Goal: Information Seeking & Learning: Learn about a topic

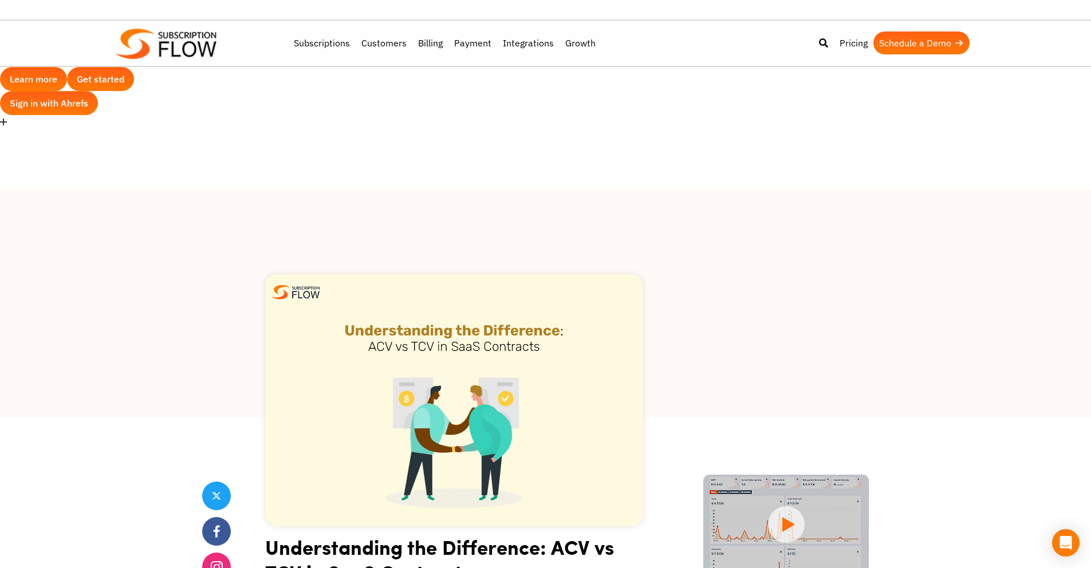
click at [830, 290] on div at bounding box center [545, 302] width 1091 height 229
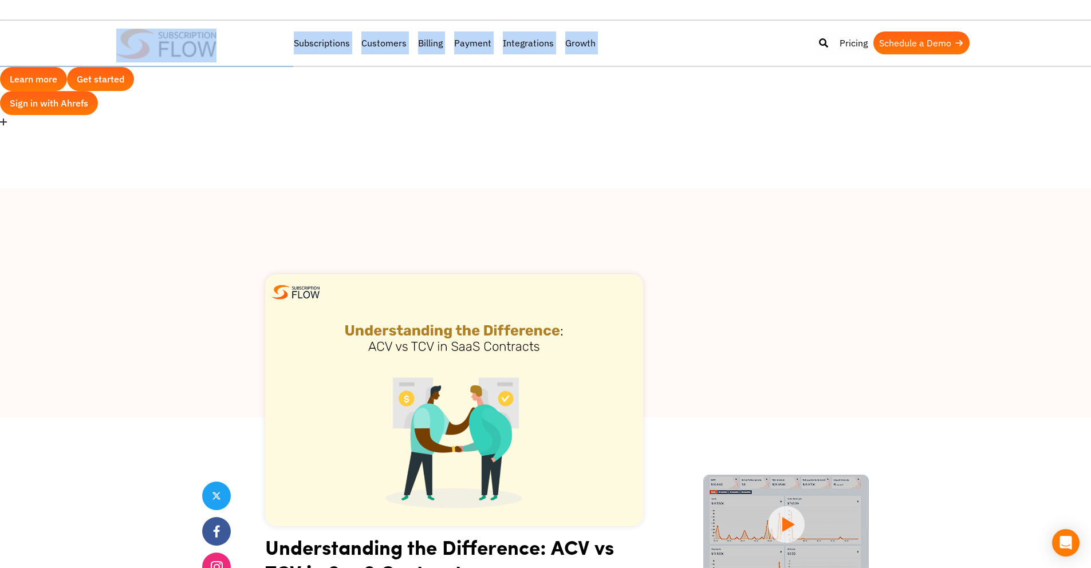
drag, startPoint x: 1090, startPoint y: 61, endPoint x: 1096, endPoint y: 80, distance: 20.5
click at [1090, 0] on html "Web Vitals Get access to Ahrefs metrics with our Starter plan for just $29/mont…" at bounding box center [545, 0] width 1091 height 0
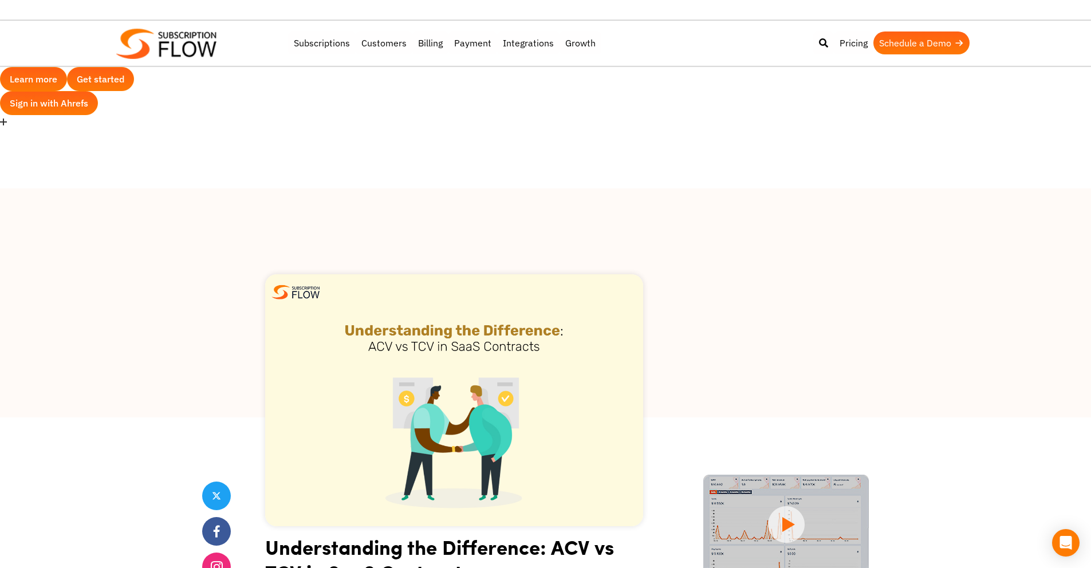
click at [908, 188] on div at bounding box center [545, 302] width 1091 height 229
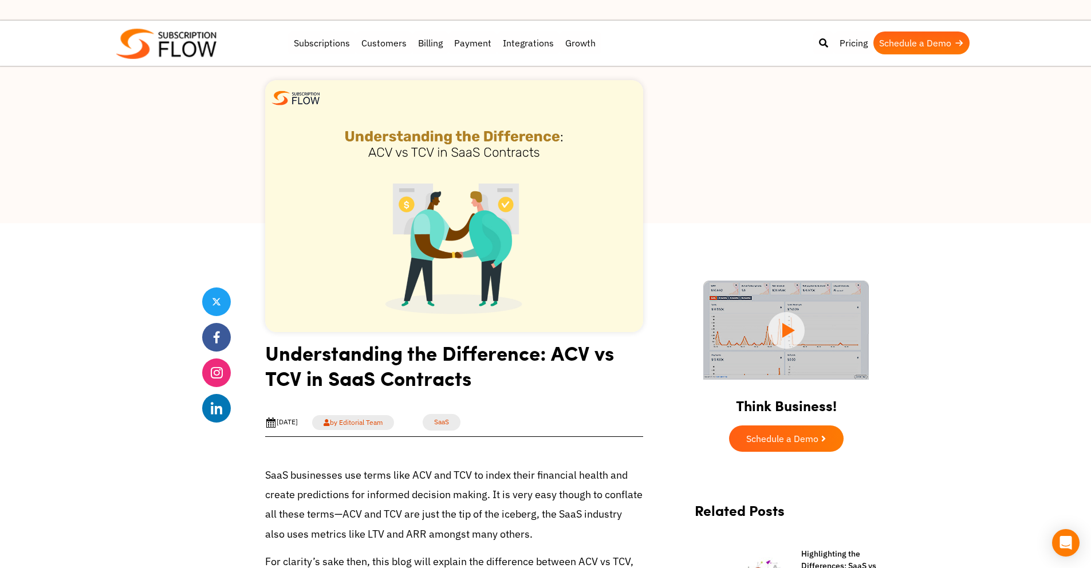
scroll to position [238, 0]
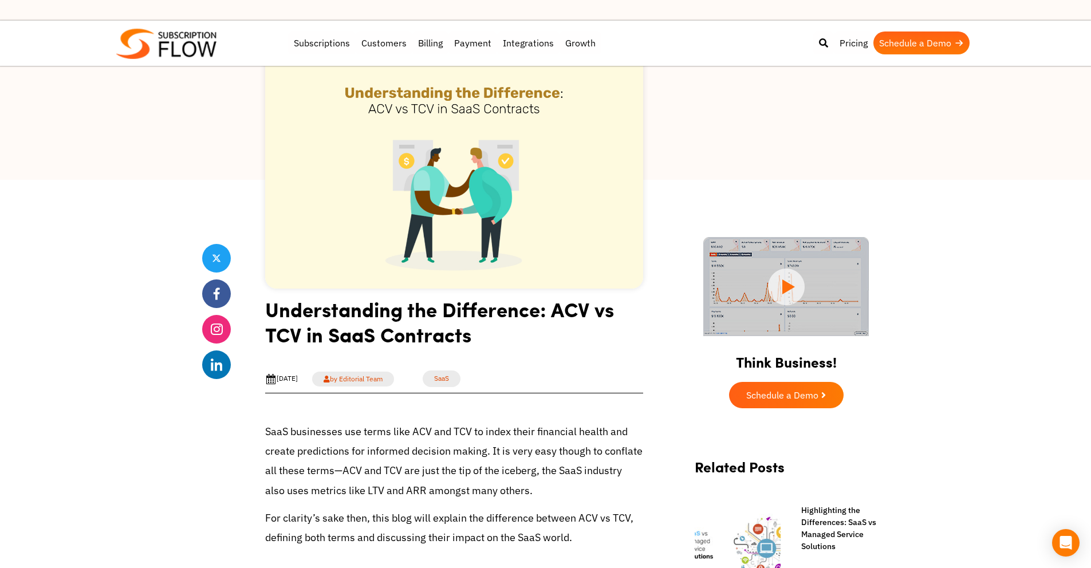
click at [554, 297] on h1 "Understanding the Difference: ACV vs TCV in SaaS Contracts" at bounding box center [454, 326] width 378 height 59
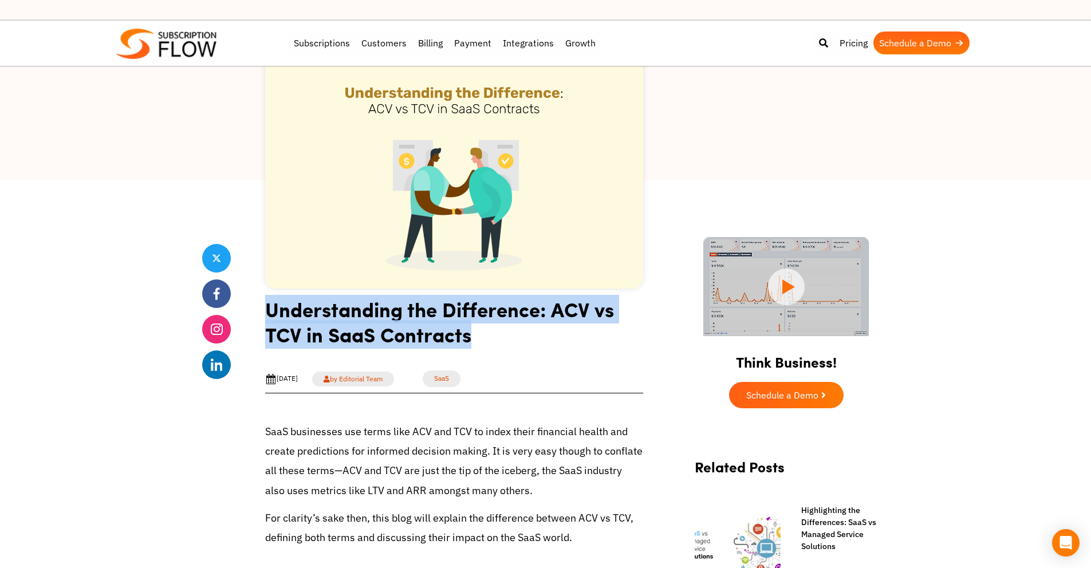
click at [554, 297] on h1 "Understanding the Difference: ACV vs TCV in SaaS Contracts" at bounding box center [454, 326] width 378 height 59
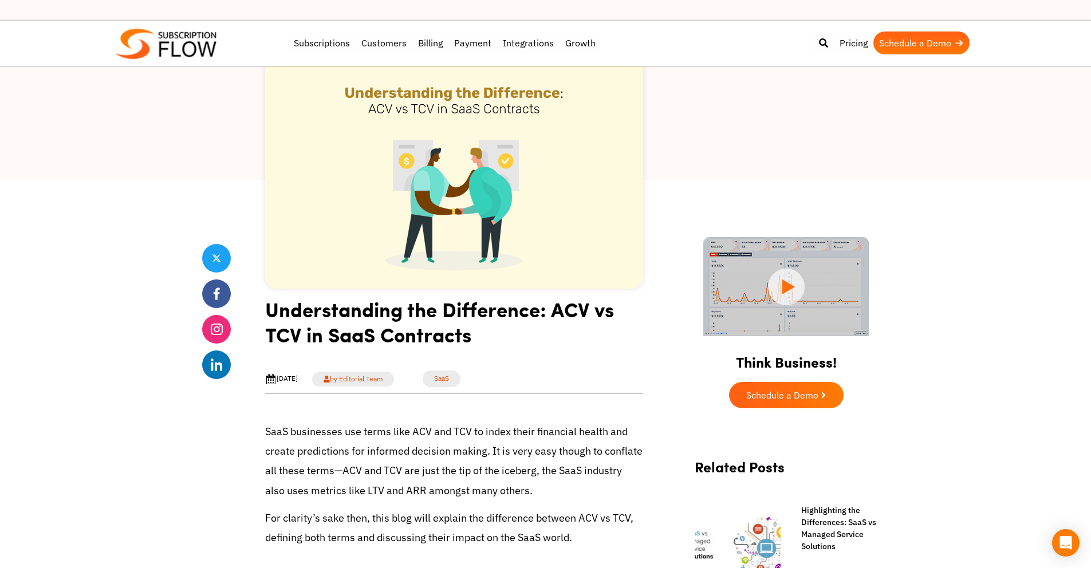
drag, startPoint x: 976, startPoint y: 226, endPoint x: 1063, endPoint y: 208, distance: 88.2
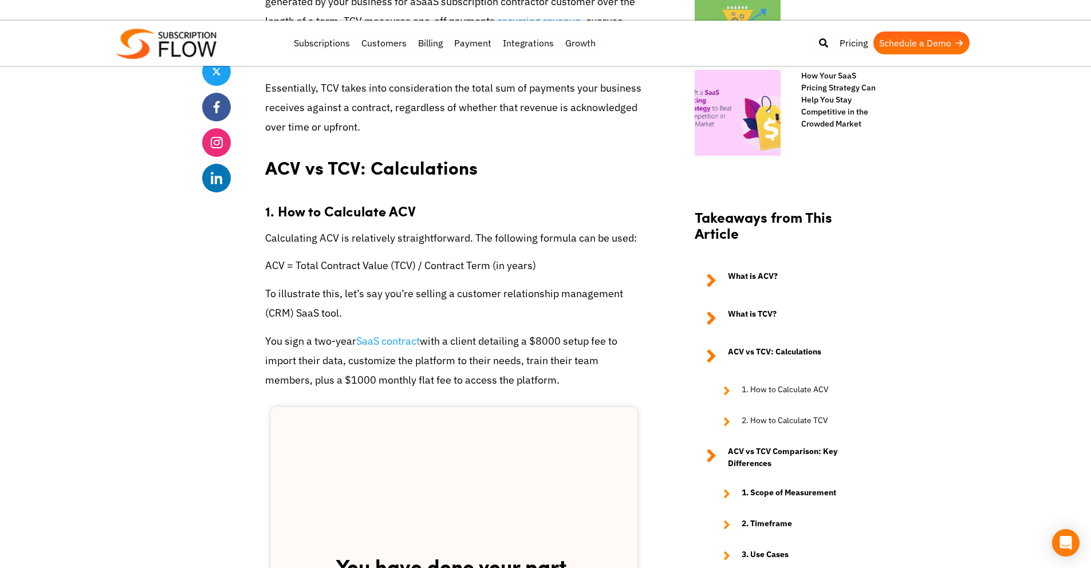
scroll to position [0, 0]
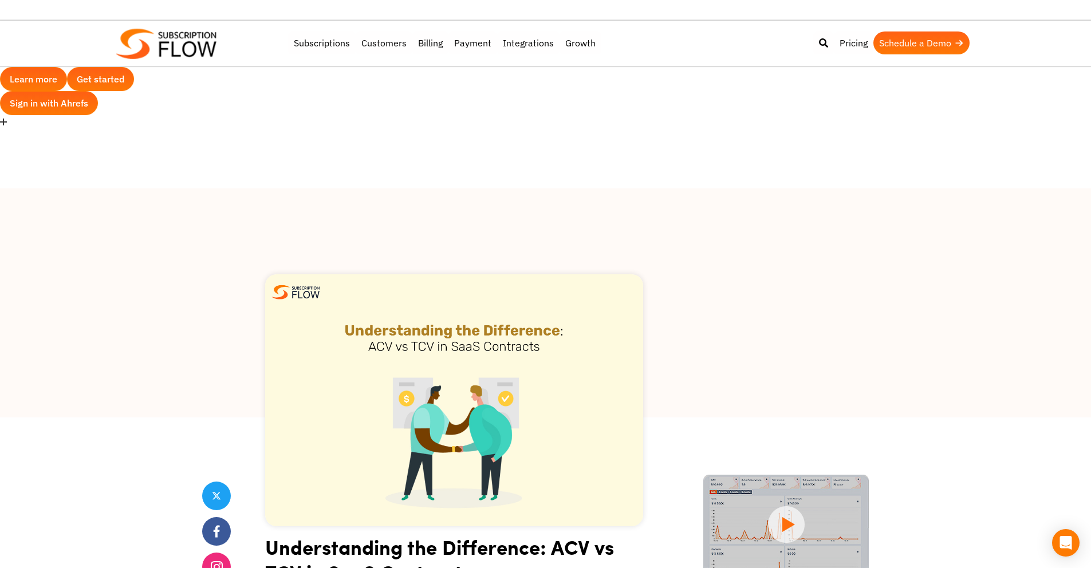
click at [931, 188] on div at bounding box center [545, 302] width 1091 height 229
